Goal: Contribute content: Add original content to the website for others to see

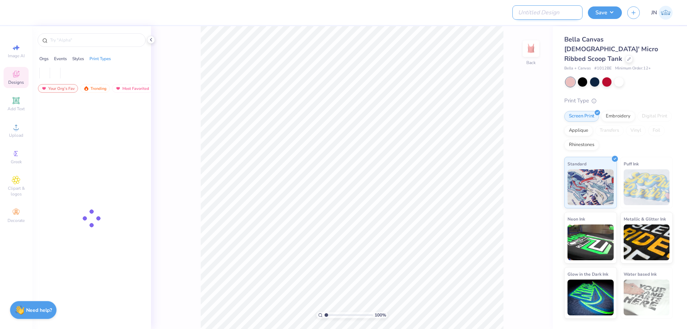
drag, startPoint x: 556, startPoint y: 18, endPoint x: 561, endPoint y: 14, distance: 6.4
click at [556, 18] on input "Design Title" at bounding box center [548, 12] width 70 height 14
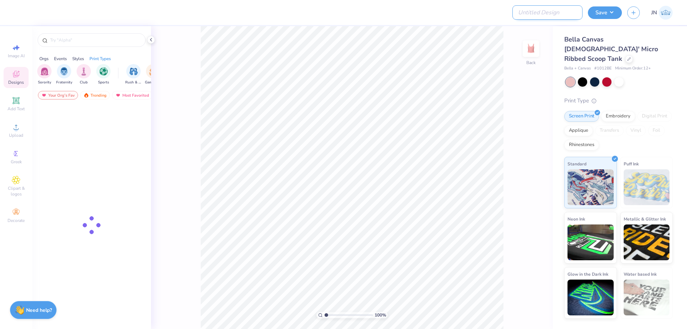
paste input "FPS239791"
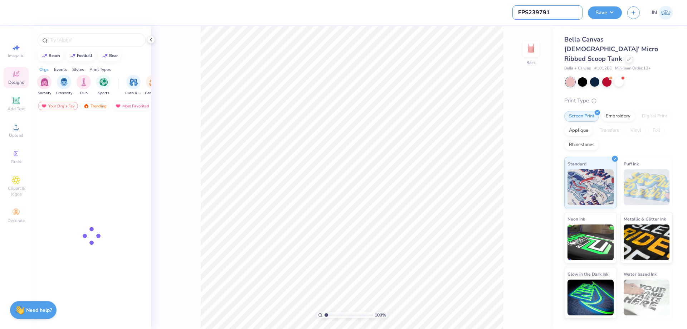
type input "FPS239791"
click at [426, 18] on div at bounding box center [272, 12] width 505 height 25
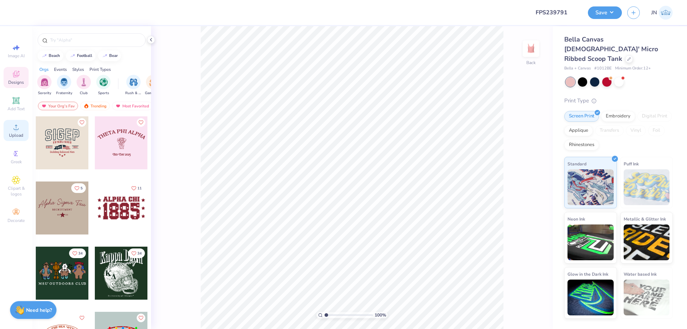
click at [15, 125] on icon at bounding box center [16, 127] width 9 height 9
click at [524, 148] on input "8.96" at bounding box center [527, 145] width 26 height 10
type input "9.00"
type input "7.81"
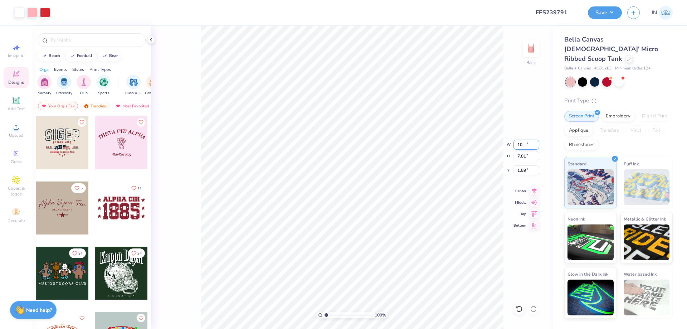
type input "1.59"
click at [524, 148] on input "9.00" at bounding box center [527, 145] width 26 height 10
type input "5.00"
type input "4.34"
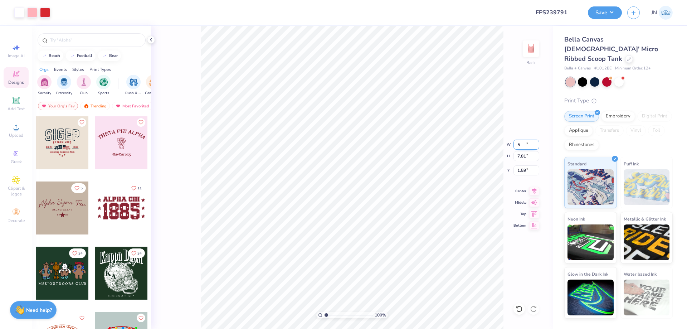
type input "3.33"
click at [522, 147] on input "5.00" at bounding box center [527, 145] width 26 height 10
type input "4.00"
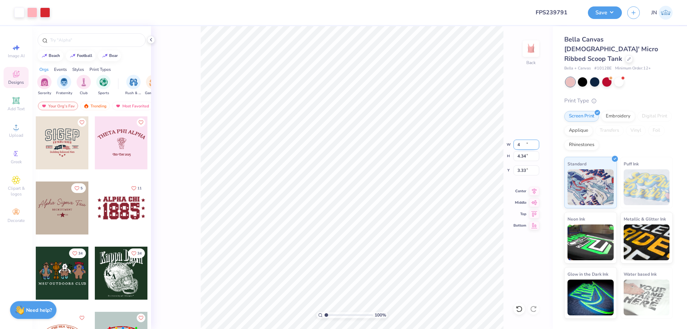
type input "3.47"
click at [522, 170] on input "3.76" at bounding box center [527, 170] width 26 height 10
type input "2.00"
click at [518, 142] on input "4.00" at bounding box center [527, 145] width 26 height 10
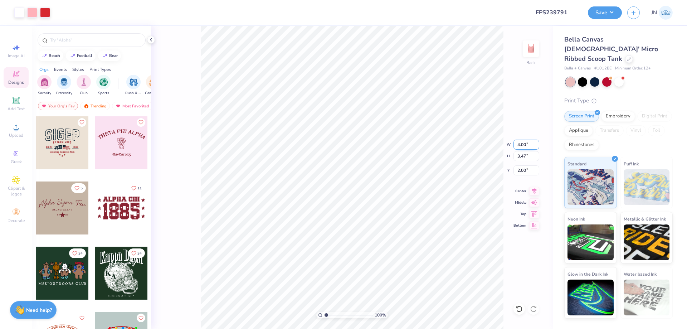
click at [518, 142] on input "4.00" at bounding box center [527, 145] width 26 height 10
type input "3.00"
type input "2.60"
click at [523, 171] on input "2.43" at bounding box center [527, 170] width 26 height 10
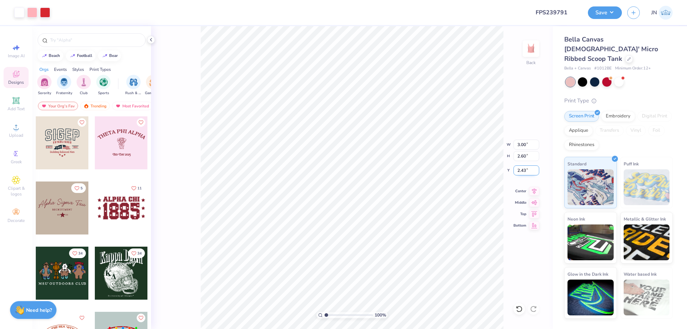
click at [523, 171] on input "2.43" at bounding box center [527, 170] width 26 height 10
type input "1.00"
type input "2.68"
click at [334, 313] on input "range" at bounding box center [349, 315] width 48 height 6
click at [14, 102] on icon at bounding box center [16, 100] width 7 height 7
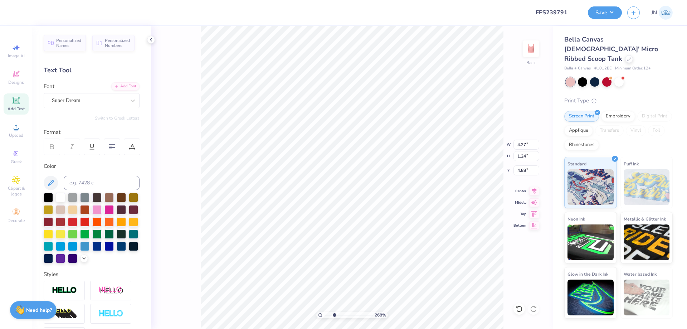
scroll to position [6, 1]
type textarea "T"
type textarea "t"
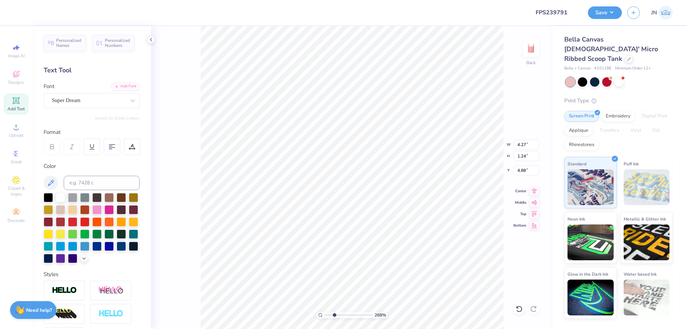
type textarea "THEATRE"
type input "2.71"
type input "0.46"
click at [82, 177] on input at bounding box center [102, 183] width 76 height 14
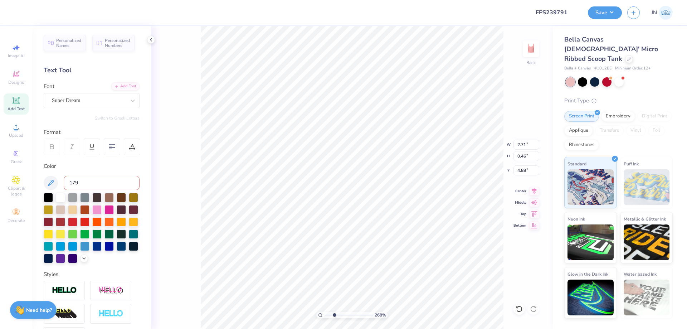
type input "1795"
click at [114, 88] on div "Add Font" at bounding box center [125, 86] width 28 height 8
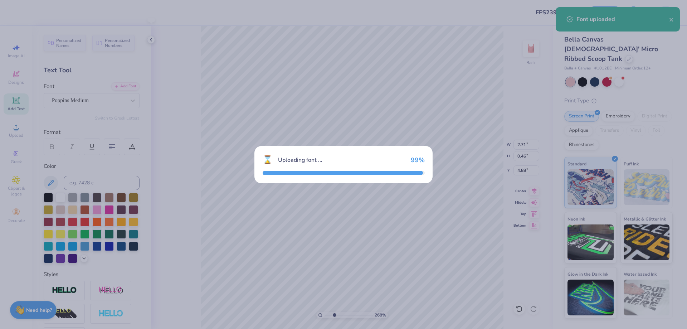
type input "2.67"
type input "0.45"
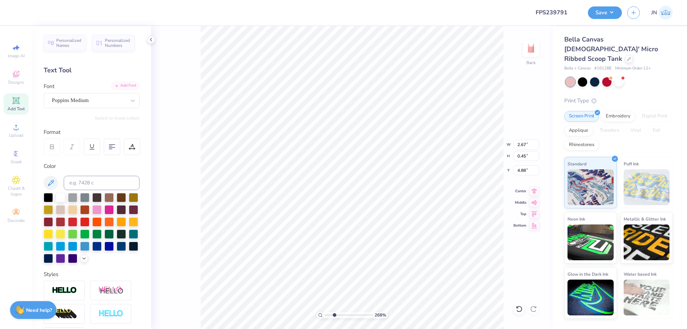
click at [118, 83] on div "Add Font" at bounding box center [125, 86] width 28 height 8
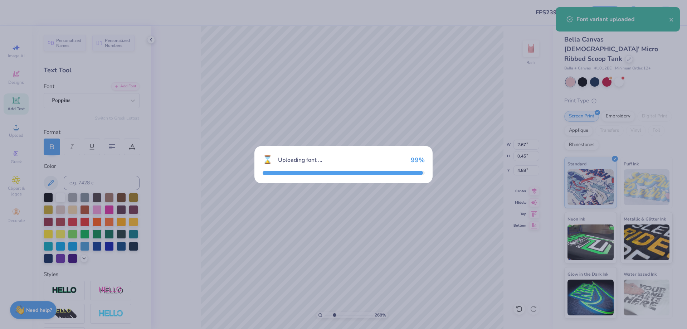
type input "2.81"
type input "0.46"
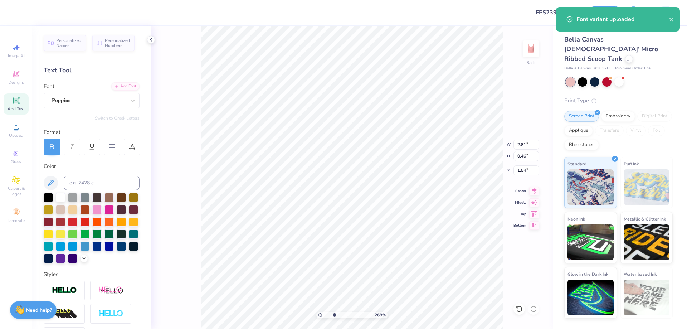
type input "1.54"
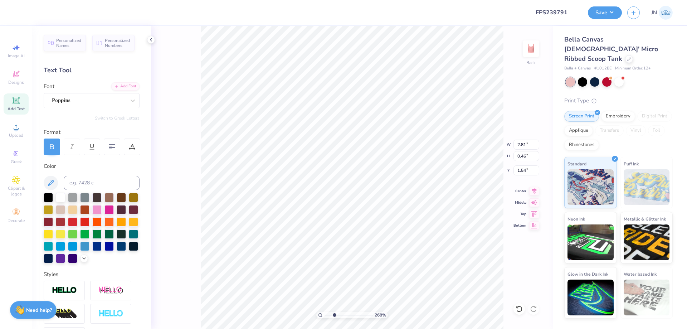
type input "1.74"
type input "0.28"
type input "1.72"
type input "1.69"
type input "0.96"
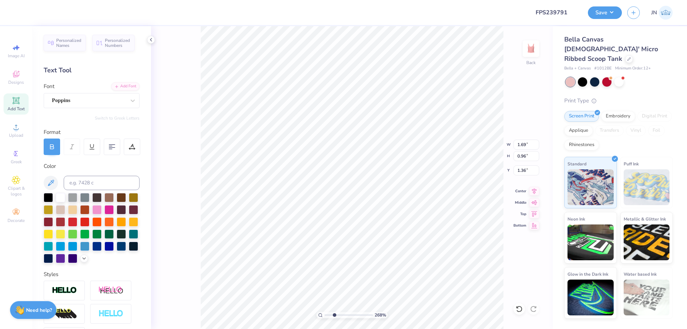
type input "1.62"
type input "1.52"
type input "0.86"
click at [371, 163] on li "Duplicate" at bounding box center [375, 160] width 56 height 14
type input "2.69"
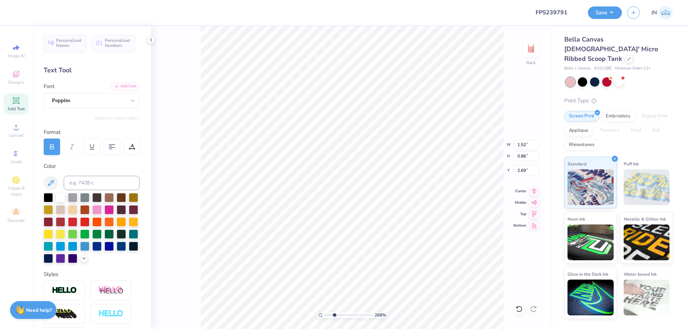
scroll to position [6, 1]
type textarea "CLUB"
type input "0.88"
type input "0.55"
type input "2.85"
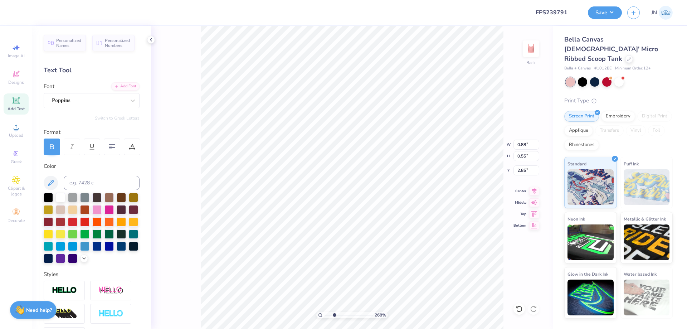
type input "0.92"
type input "0.28"
type input "2.99"
type input "2.78"
click at [16, 98] on icon at bounding box center [16, 100] width 9 height 9
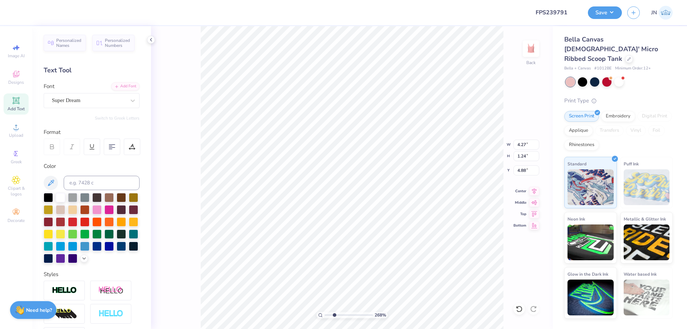
scroll to position [6, 2]
type textarea "EST. 2025"
type input "8.18"
type input "1.28"
type input "4.86"
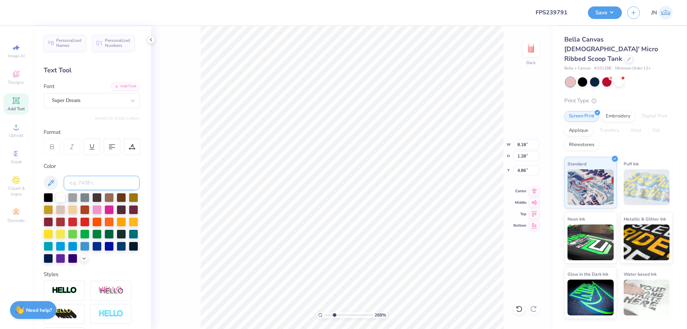
click at [99, 180] on input at bounding box center [102, 183] width 76 height 14
type input "1795"
click at [120, 85] on div "Add Font" at bounding box center [125, 86] width 28 height 8
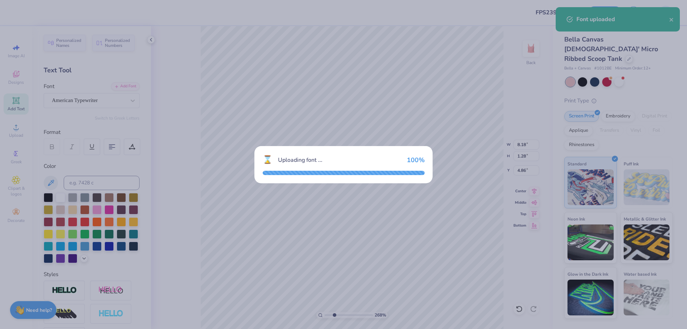
type input "8.53"
type input "1.26"
type input "4.87"
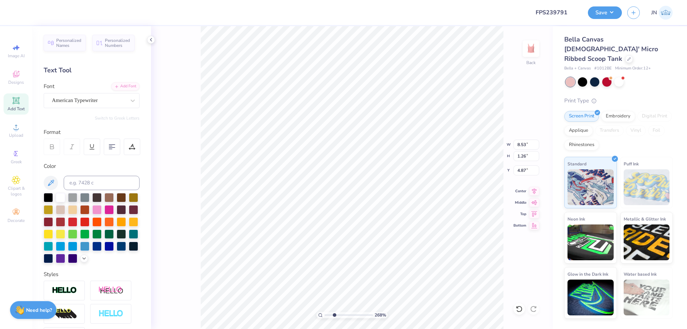
type input "1.12"
type input "0.16"
type input "1.61"
type input "3.72"
click at [339, 314] on input "range" at bounding box center [349, 315] width 48 height 6
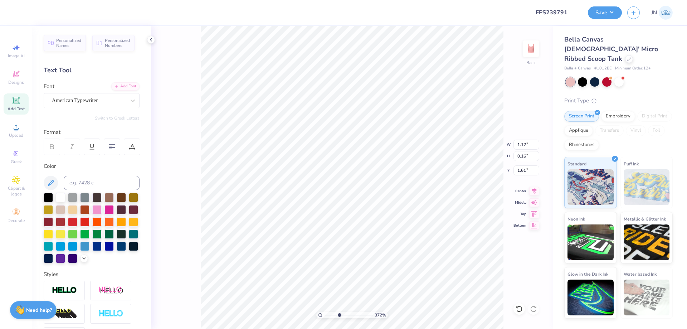
type input "0.80"
type input "0.12"
type input "1.65"
type input "0.42"
type input "0.77"
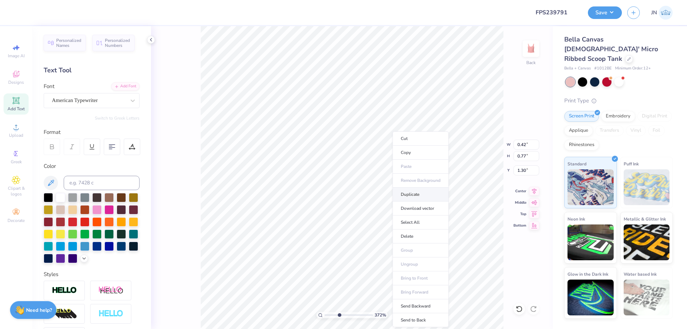
click at [405, 194] on li "Duplicate" at bounding box center [421, 195] width 56 height 14
type input "2.17"
type input "4.46"
click at [343, 315] on input "range" at bounding box center [349, 315] width 48 height 6
type input "2.20"
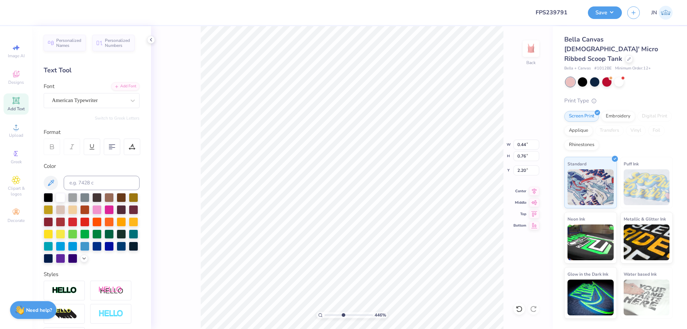
type input "0.44"
type input "0.76"
type input "2.21"
type input "3.00"
type input "2.60"
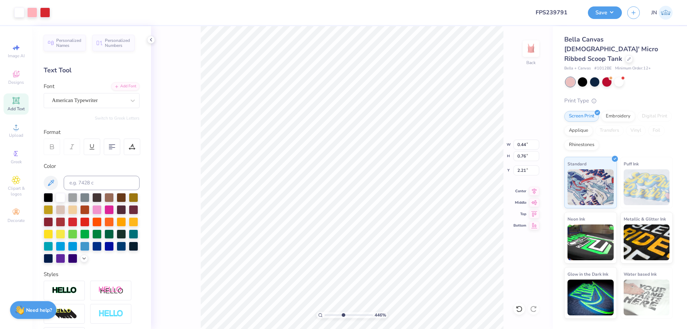
type input "1.00"
type input "0.42"
type input "0.77"
click at [418, 188] on li "Duplicate" at bounding box center [419, 187] width 56 height 14
type input "2.30"
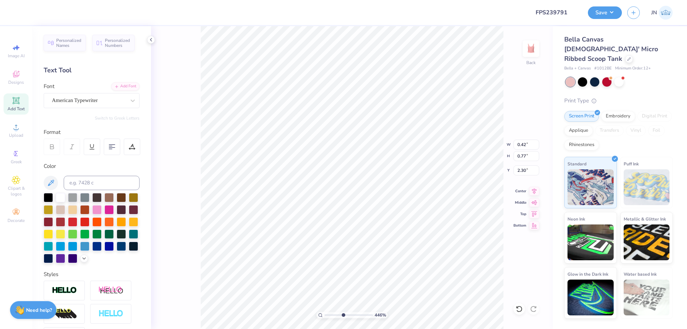
type input "0.13"
type input "0.80"
type input "2.52"
click at [322, 190] on li "Duplicate" at bounding box center [319, 195] width 56 height 14
type input "3.21"
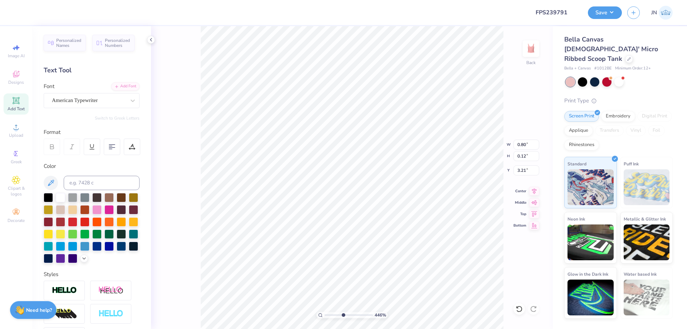
type input "0.80"
type input "0.12"
type input "3.53"
type textarea "E"
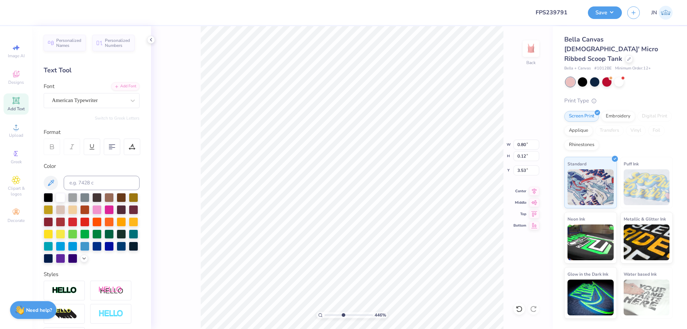
type textarea "ADMIT ONE"
type input "0.95"
click at [375, 190] on li "Duplicate" at bounding box center [390, 195] width 56 height 14
type input "3.26"
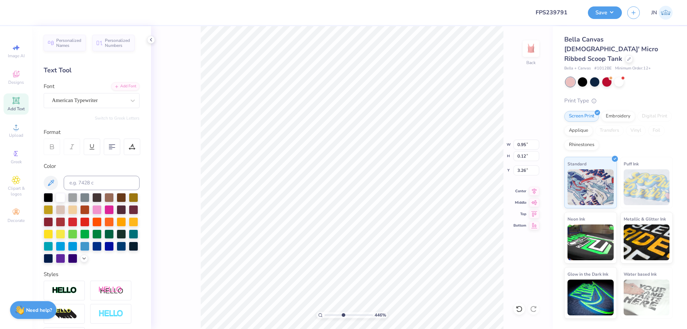
type input "0.15"
type input "3.24"
type input "2.52"
type input "3.00"
type input "2.60"
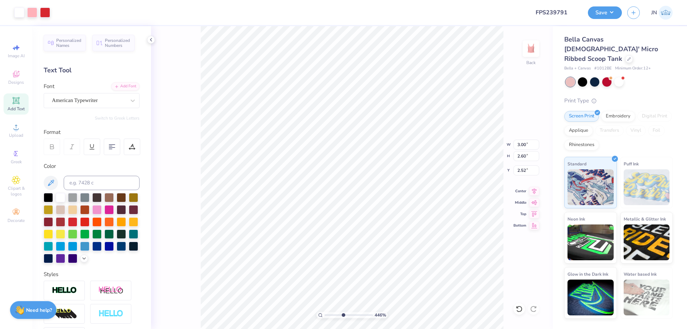
type input "1.00"
type input "0.95"
type input "0.12"
type input "2.52"
type input "0.87"
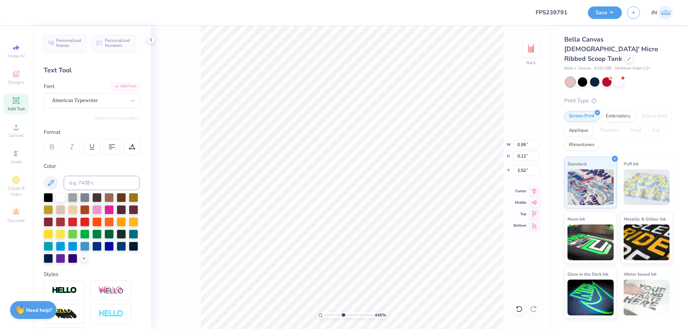
type input "0.49"
type input "2.33"
type input "3.00"
type input "2.60"
click at [390, 196] on li "Duplicate" at bounding box center [398, 195] width 56 height 14
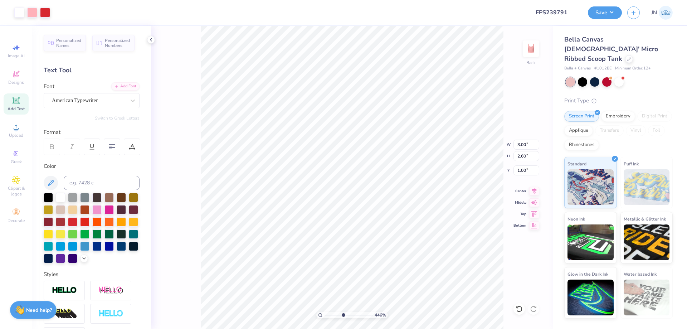
type input "2.00"
click at [524, 311] on div at bounding box center [519, 308] width 11 height 11
click at [384, 197] on li "Duplicate" at bounding box center [392, 195] width 56 height 14
type input "1.55"
click at [347, 312] on input "range" at bounding box center [349, 315] width 48 height 6
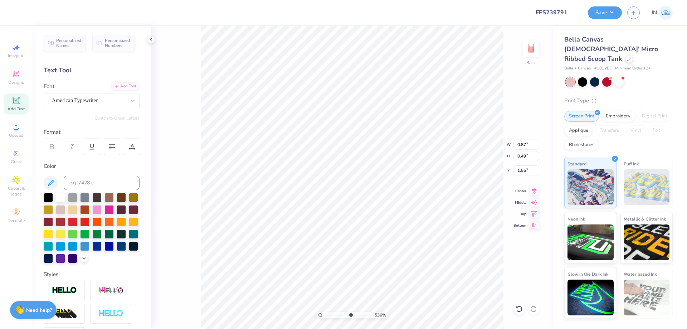
click at [351, 314] on input "range" at bounding box center [349, 315] width 48 height 6
type input "6.7"
click at [354, 314] on input "range" at bounding box center [349, 315] width 48 height 6
type input "2.27"
type input "0.85"
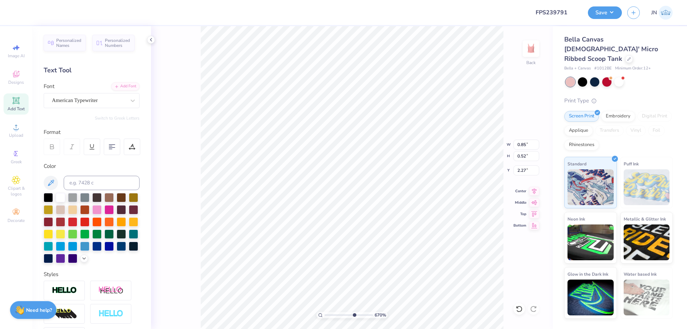
type input "0.52"
type input "2.26"
drag, startPoint x: 353, startPoint y: 317, endPoint x: 325, endPoint y: 312, distance: 28.3
type input "1"
click at [325, 316] on input "range" at bounding box center [349, 315] width 48 height 6
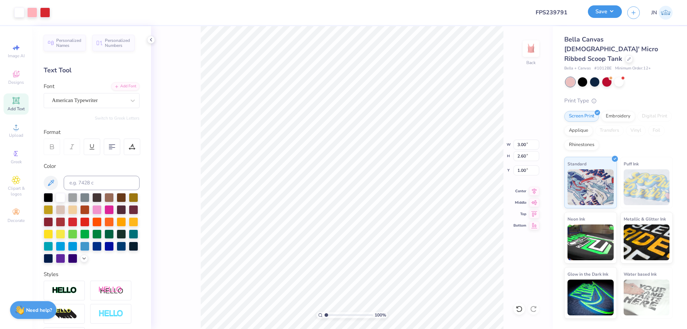
click at [614, 9] on button "Save" at bounding box center [605, 11] width 34 height 13
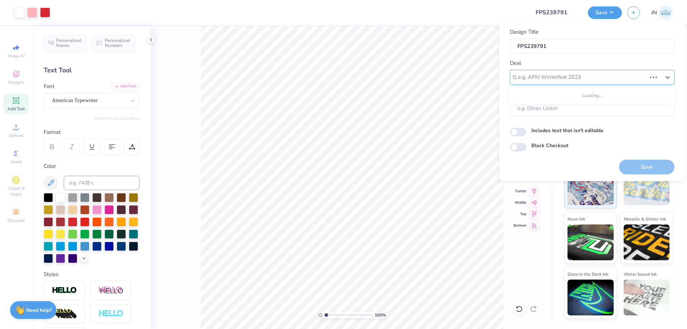
click at [568, 79] on div at bounding box center [582, 77] width 128 height 10
click at [551, 122] on div "Design Tool Gallery" at bounding box center [592, 122] width 159 height 12
type input "DESIGN TOOL"
type input "Design Tool Gallery User"
click at [635, 168] on button "Save" at bounding box center [647, 167] width 56 height 15
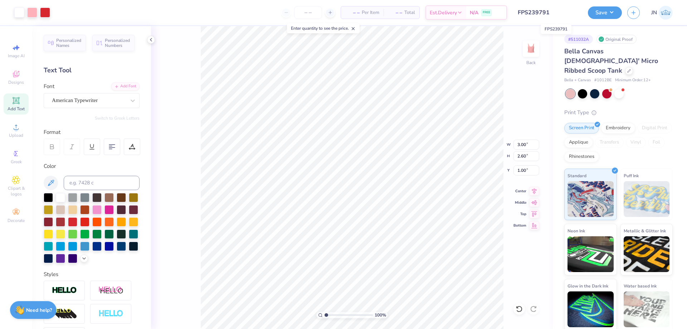
click at [548, 11] on input "FPS239791" at bounding box center [548, 12] width 70 height 14
click at [603, 12] on button "Save" at bounding box center [605, 11] width 34 height 13
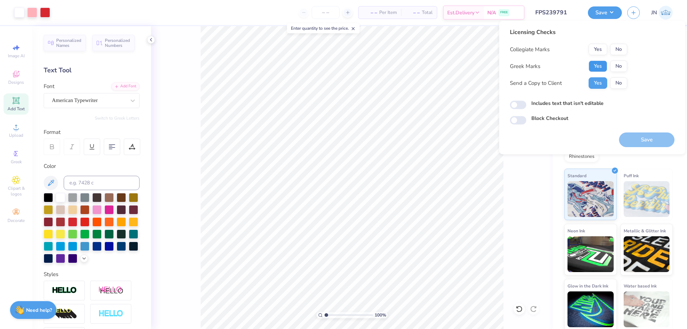
click at [601, 66] on button "Yes" at bounding box center [598, 66] width 19 height 11
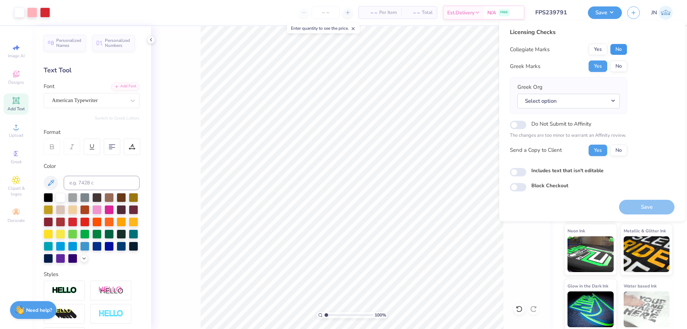
click at [617, 50] on button "No" at bounding box center [619, 49] width 17 height 11
click at [616, 64] on button "No" at bounding box center [619, 66] width 17 height 11
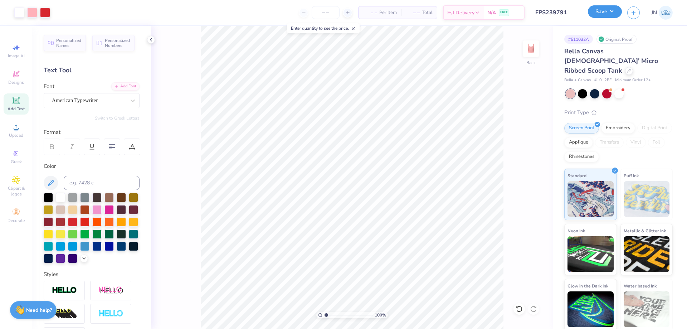
click at [602, 10] on button "Save" at bounding box center [605, 11] width 34 height 13
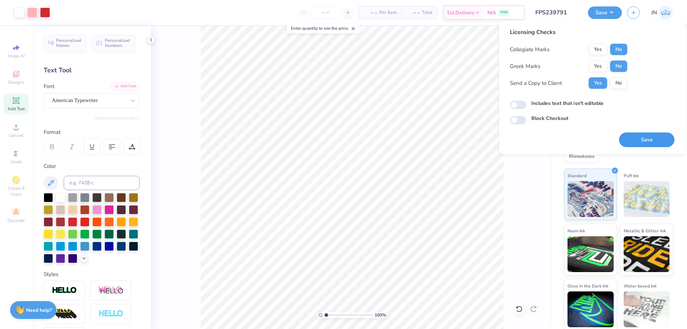
click at [631, 134] on button "Save" at bounding box center [647, 139] width 56 height 15
